Goal: Task Accomplishment & Management: Manage account settings

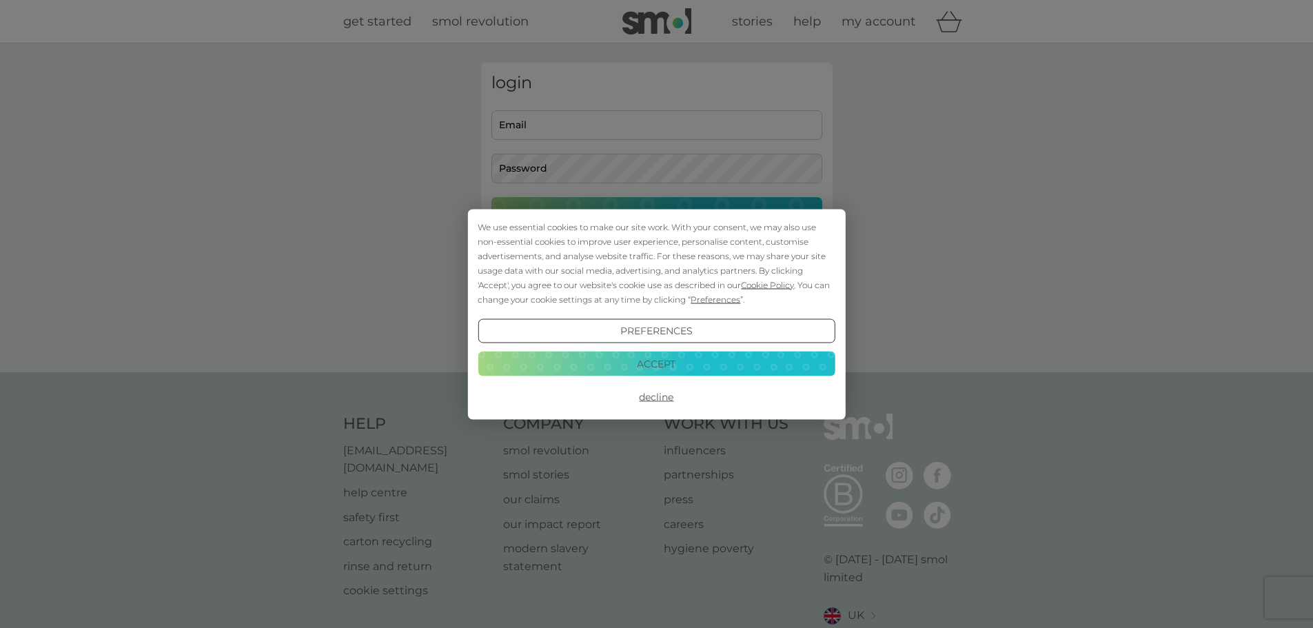
type input "[EMAIL_ADDRESS][DOMAIN_NAME]"
click at [656, 398] on button "Decline" at bounding box center [655, 396] width 357 height 25
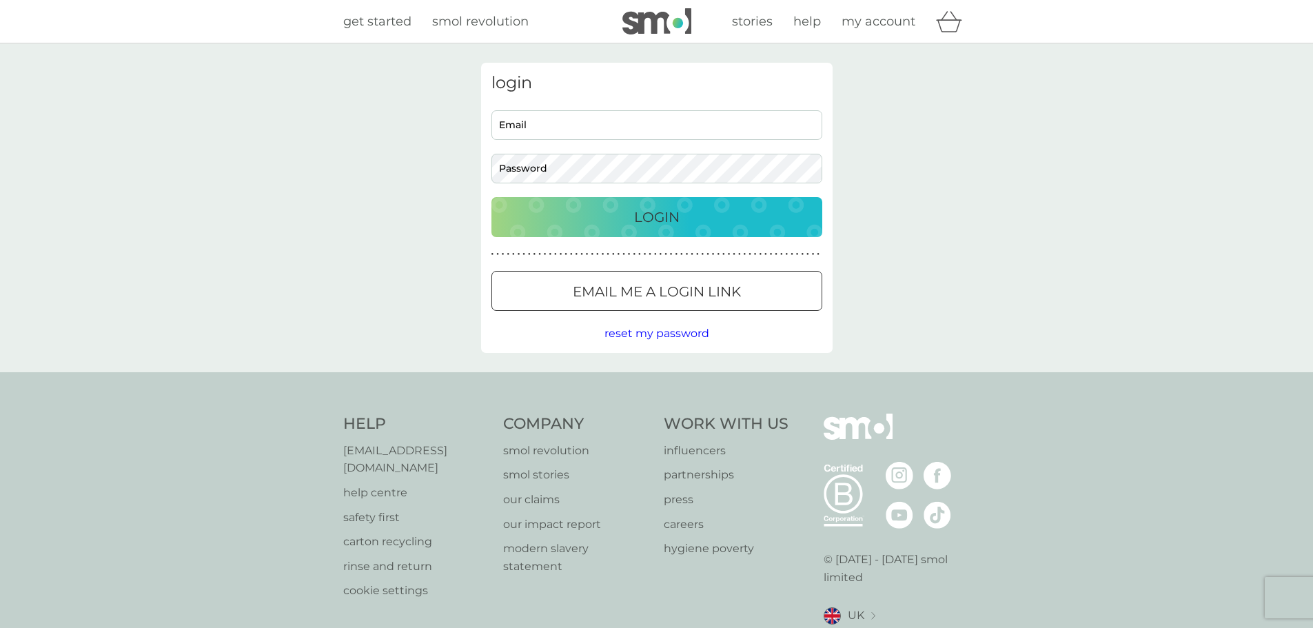
type input "camill22@hotmail.com"
click at [668, 214] on p "Login" at bounding box center [656, 217] width 45 height 22
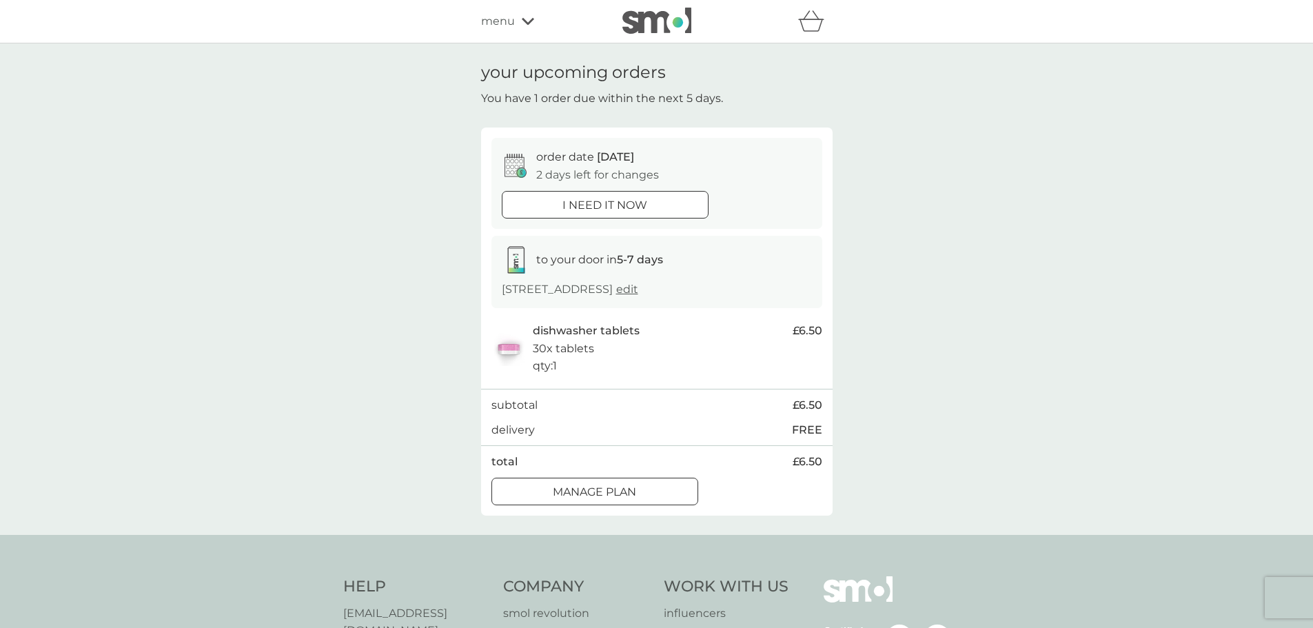
click at [579, 499] on div at bounding box center [595, 491] width 50 height 14
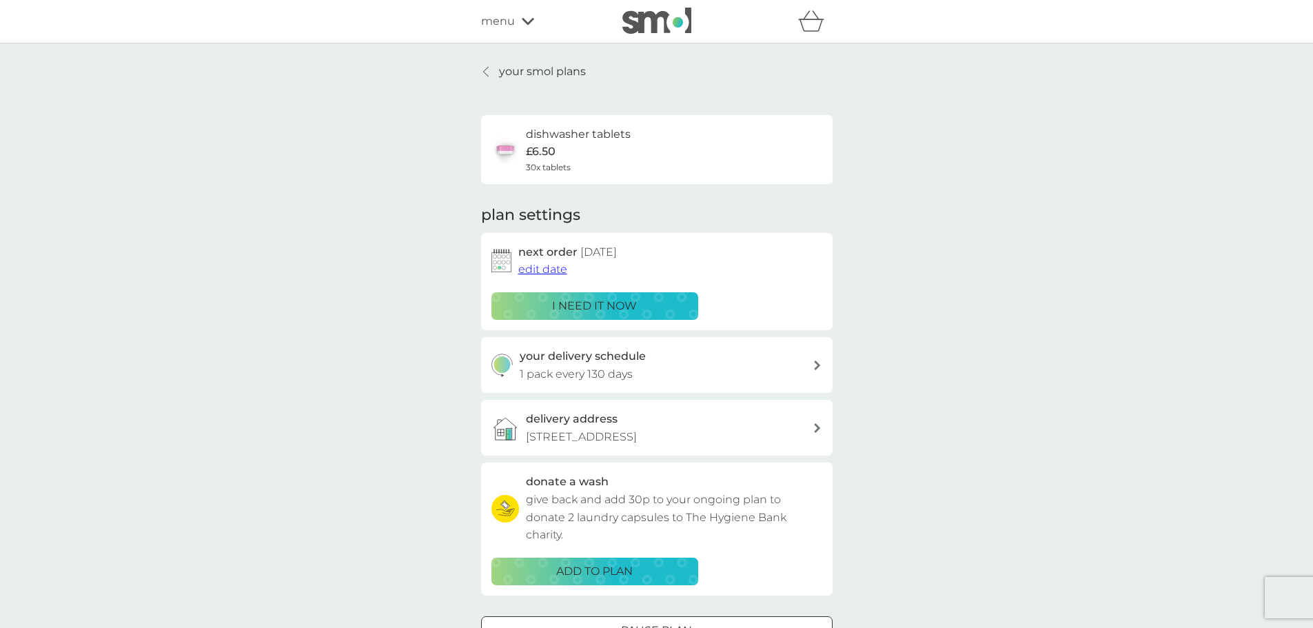
click at [540, 268] on span "edit date" at bounding box center [542, 269] width 49 height 13
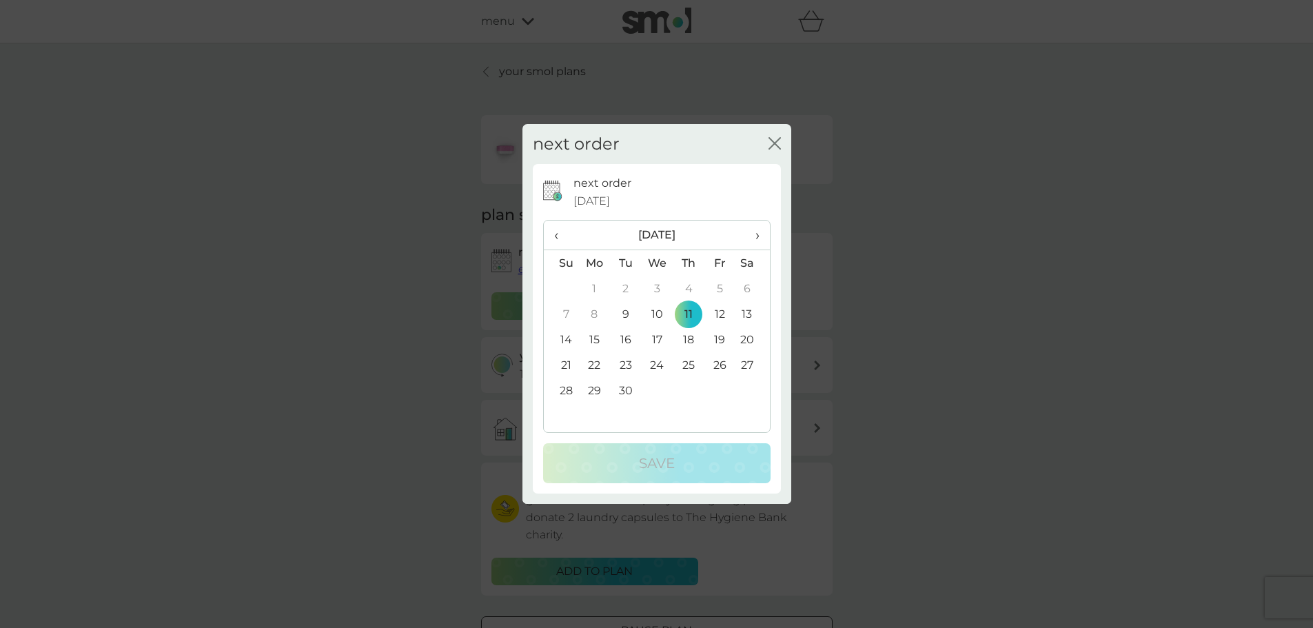
click at [773, 138] on icon "close" at bounding box center [774, 143] width 12 height 12
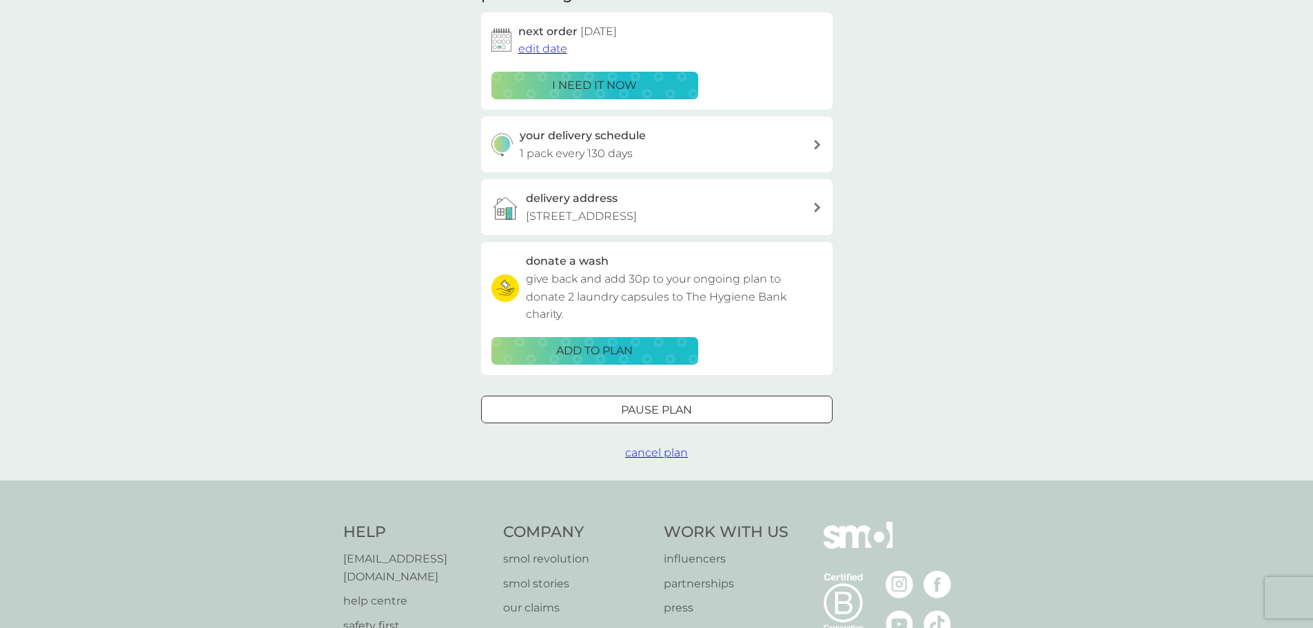
scroll to position [276, 0]
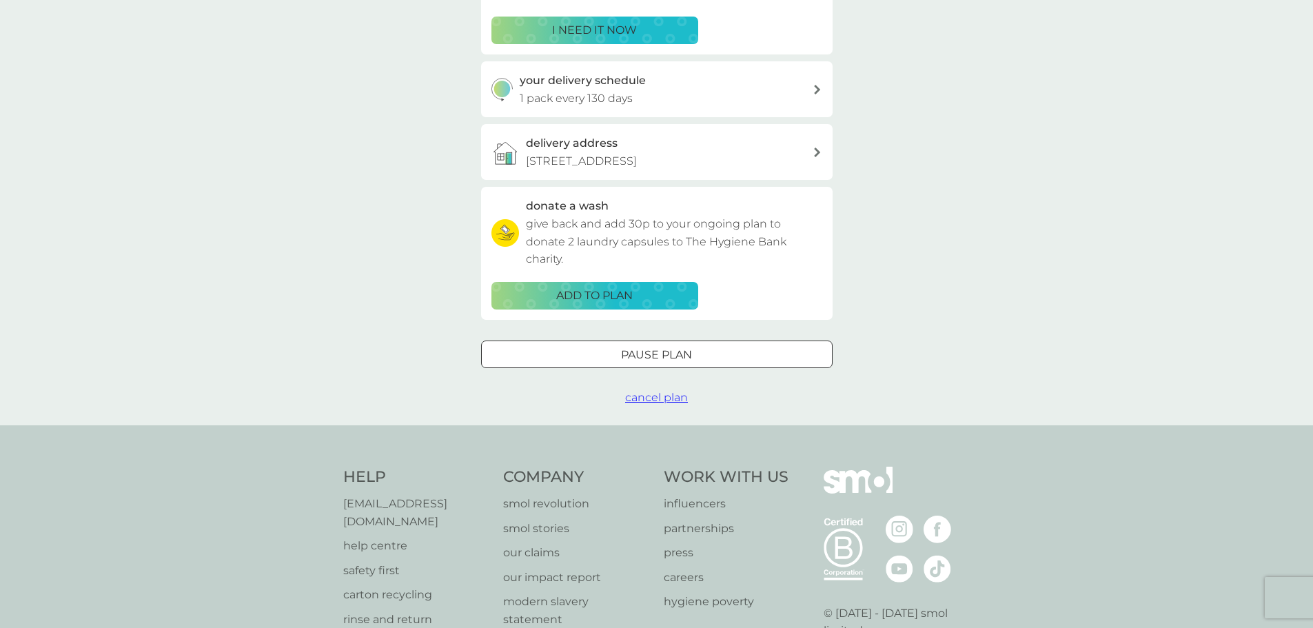
click at [647, 404] on span "cancel plan" at bounding box center [656, 397] width 63 height 13
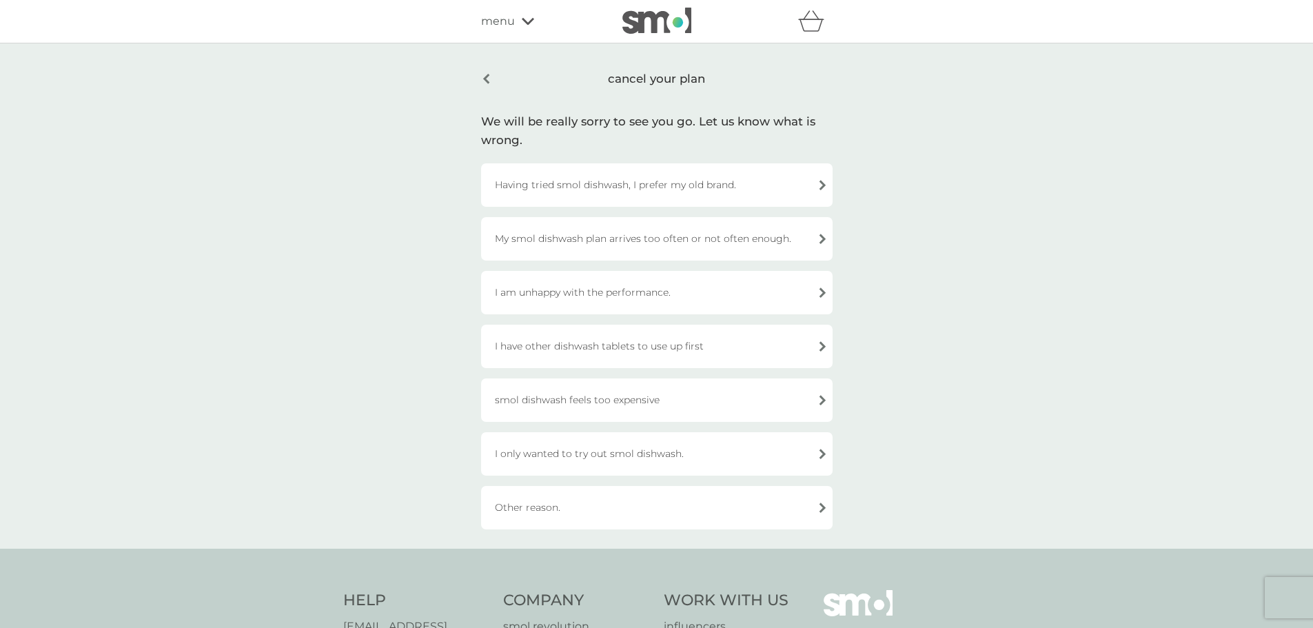
click at [617, 500] on div "Other reason." at bounding box center [656, 507] width 351 height 43
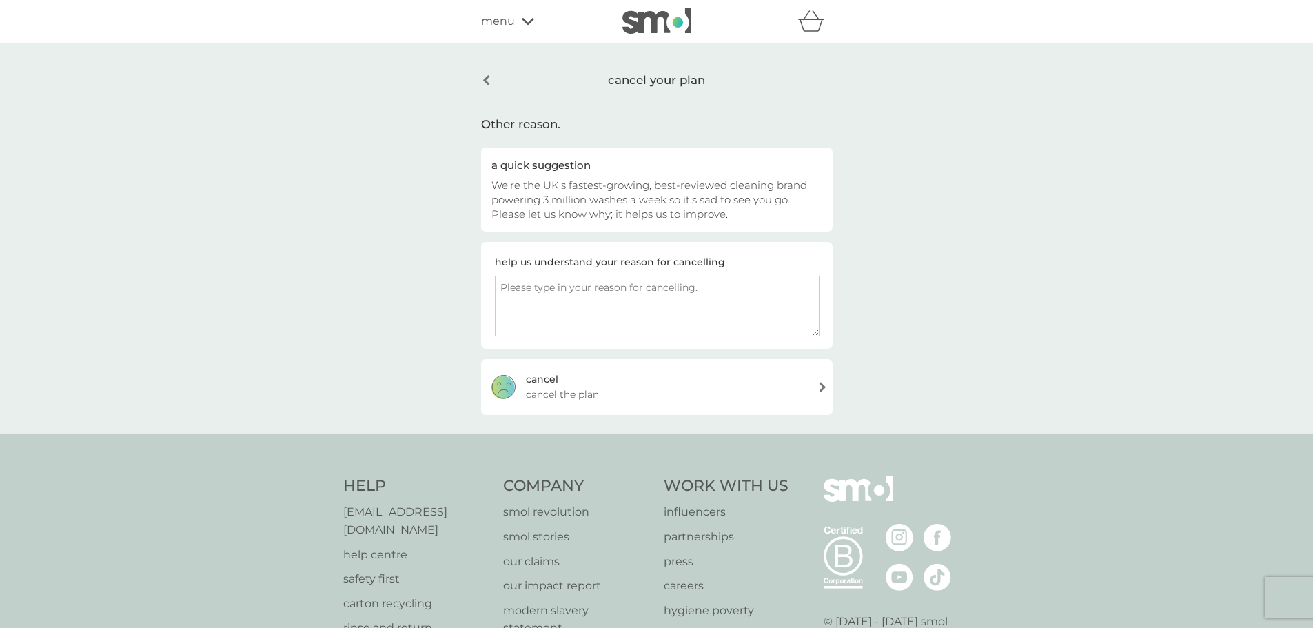
click at [670, 394] on div "cancel cancel the plan" at bounding box center [656, 386] width 351 height 55
